Goal: Task Accomplishment & Management: Manage account settings

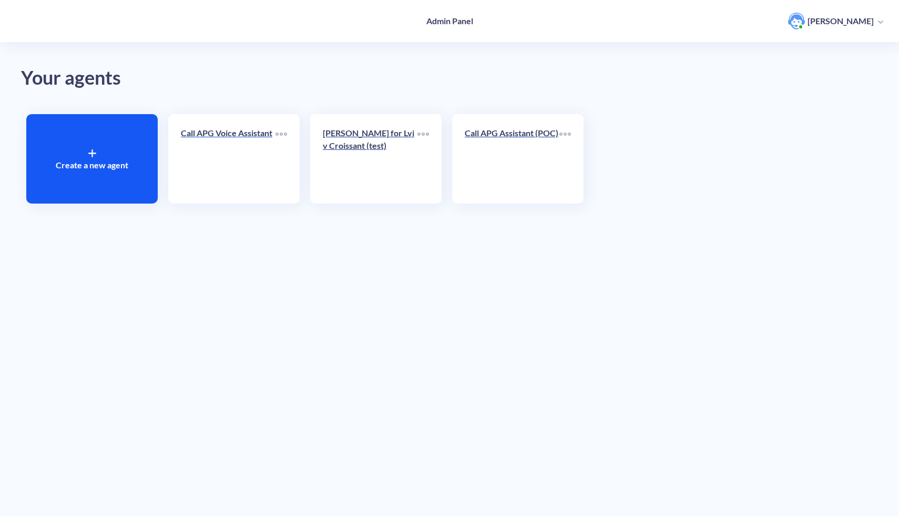
click at [216, 175] on link "Call APG Voice Assistant" at bounding box center [228, 159] width 95 height 64
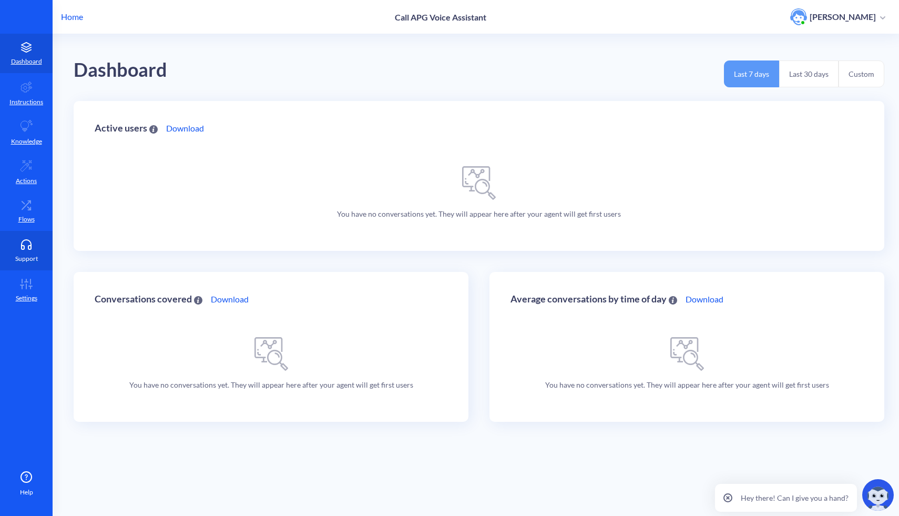
click at [22, 265] on link "Support" at bounding box center [26, 250] width 53 height 39
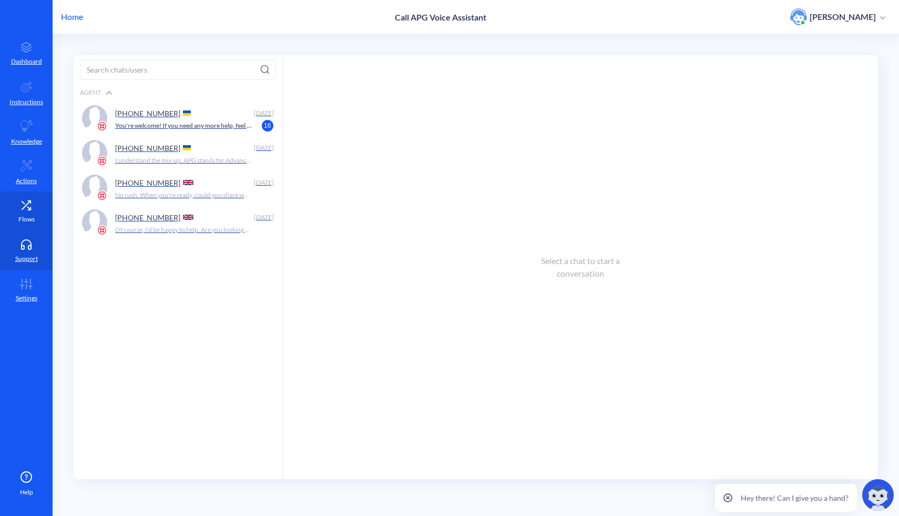
click at [29, 205] on icon at bounding box center [26, 205] width 21 height 11
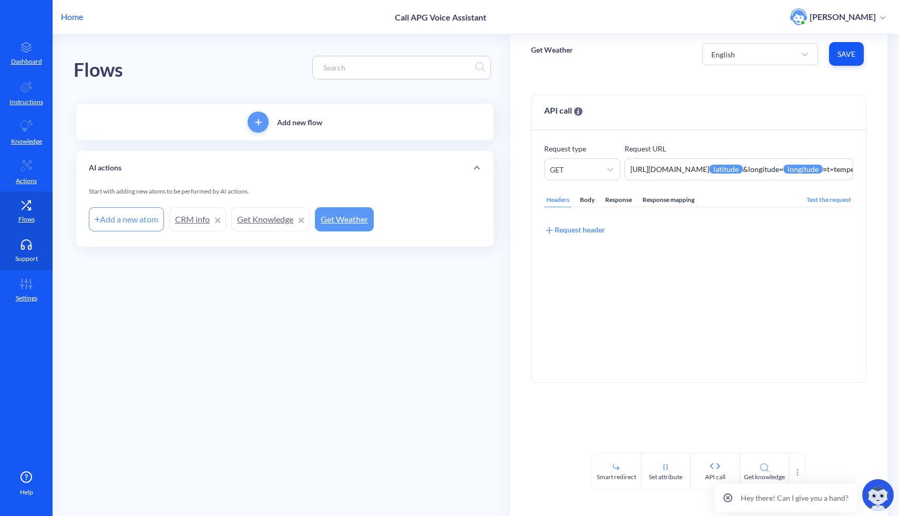
click at [32, 252] on link "Support" at bounding box center [26, 250] width 53 height 39
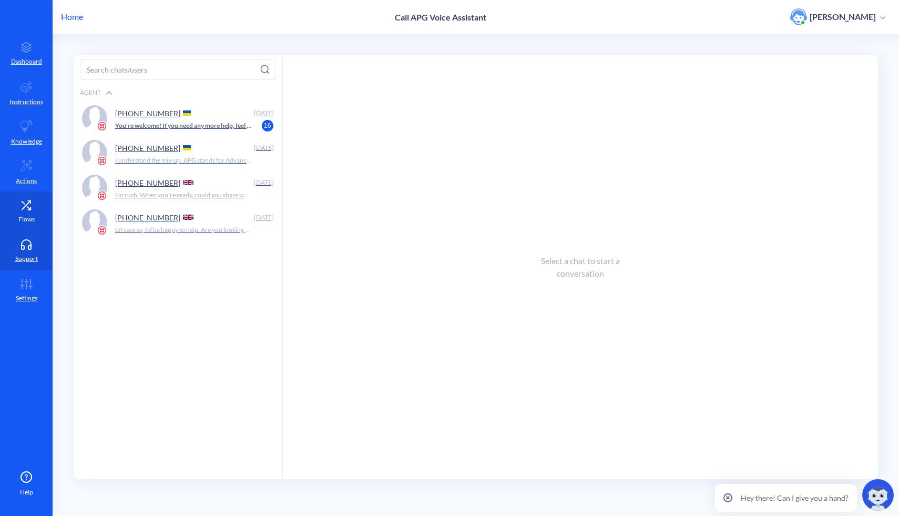
click at [18, 212] on link "Flows" at bounding box center [26, 210] width 53 height 39
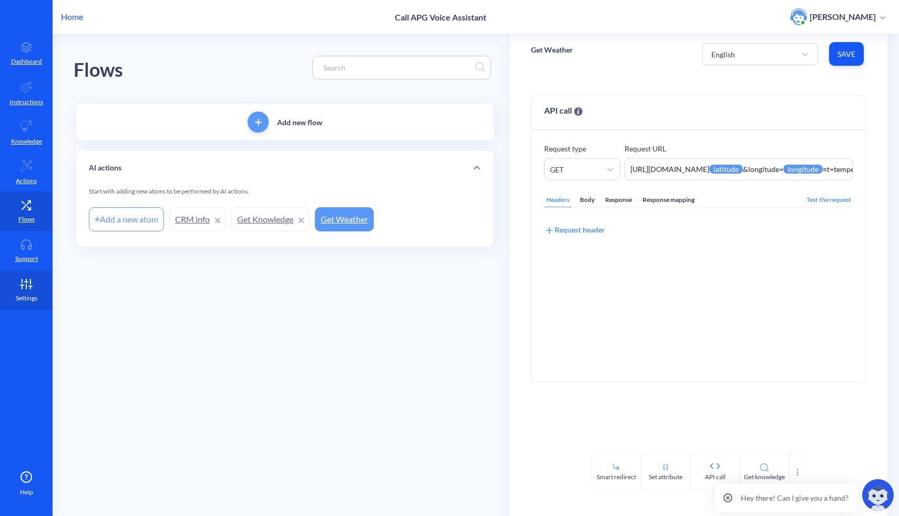
click at [15, 280] on link "Settings" at bounding box center [26, 289] width 53 height 39
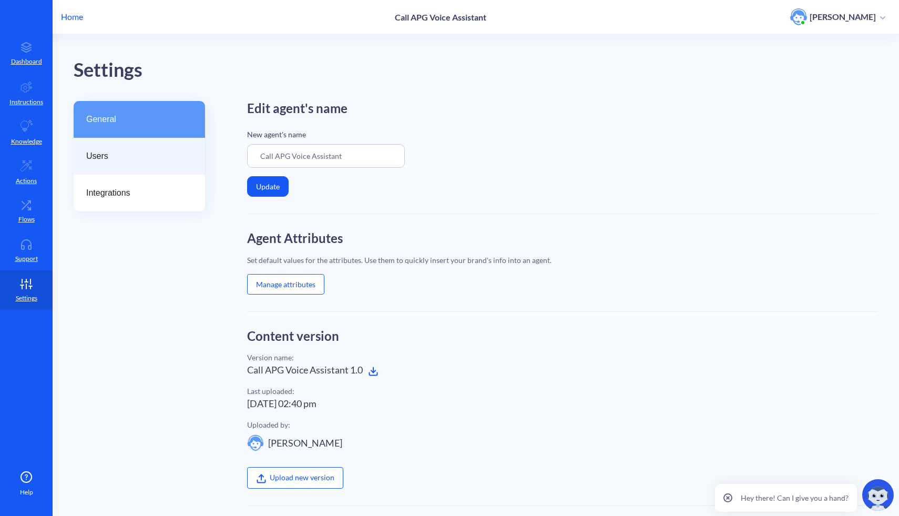
click at [103, 154] on span "Users" at bounding box center [135, 156] width 98 height 13
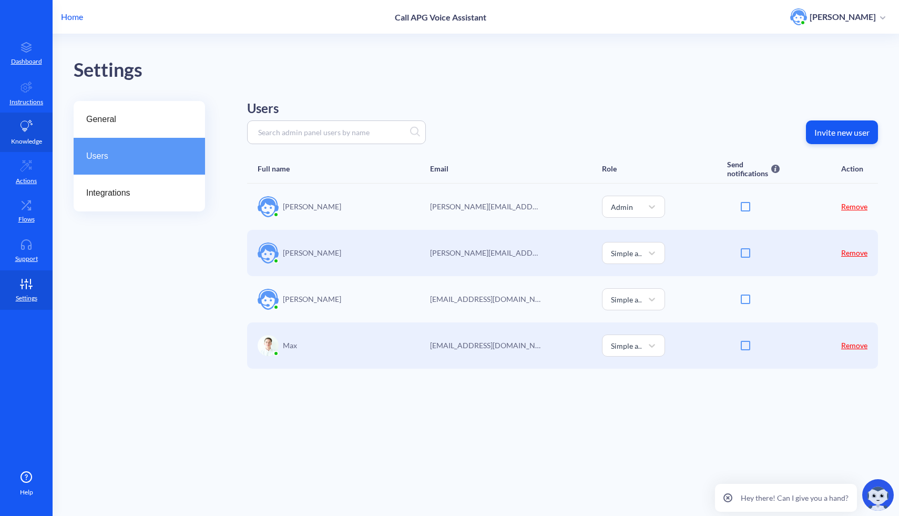
click at [26, 141] on p "Knowledge" at bounding box center [26, 141] width 31 height 9
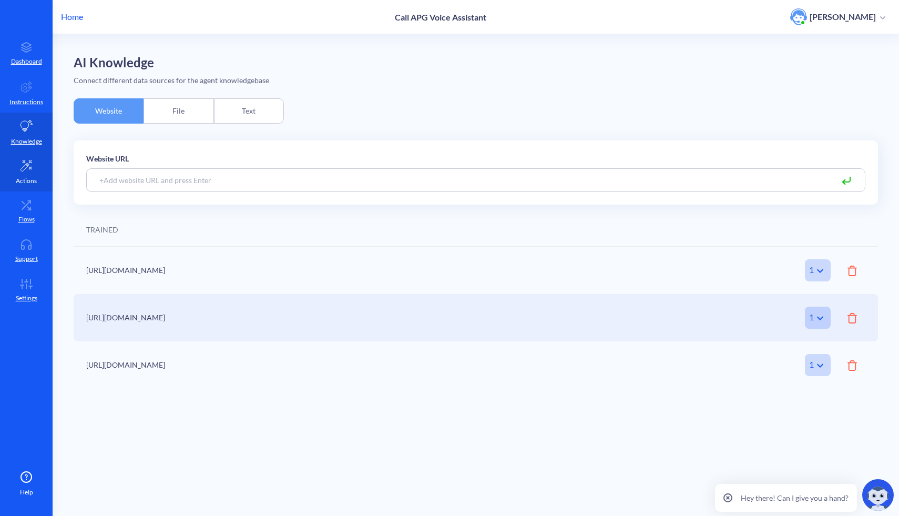
click at [25, 161] on icon at bounding box center [26, 165] width 13 height 13
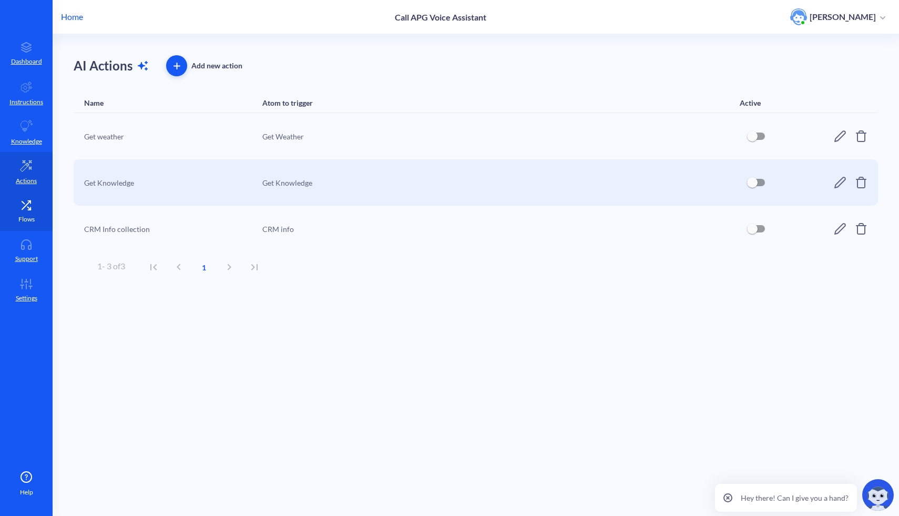
click at [27, 207] on icon at bounding box center [28, 208] width 3 height 3
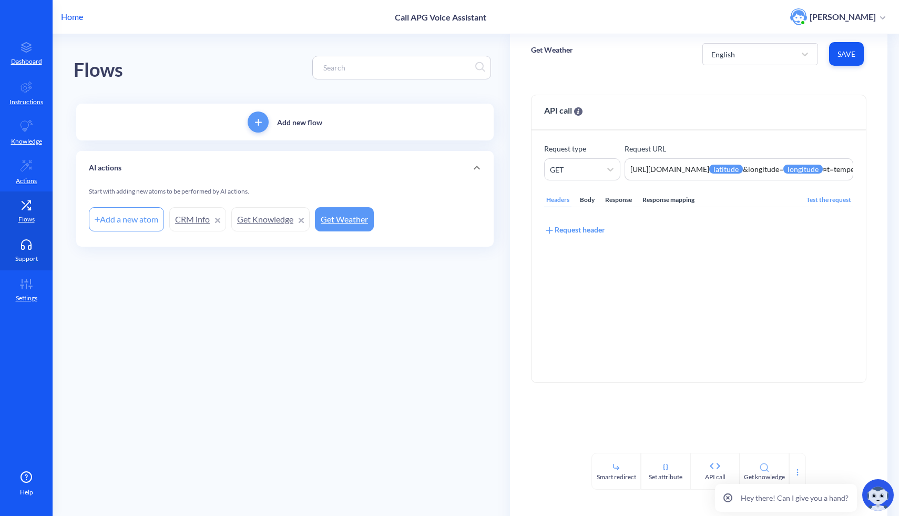
click at [26, 235] on link "Support" at bounding box center [26, 250] width 53 height 39
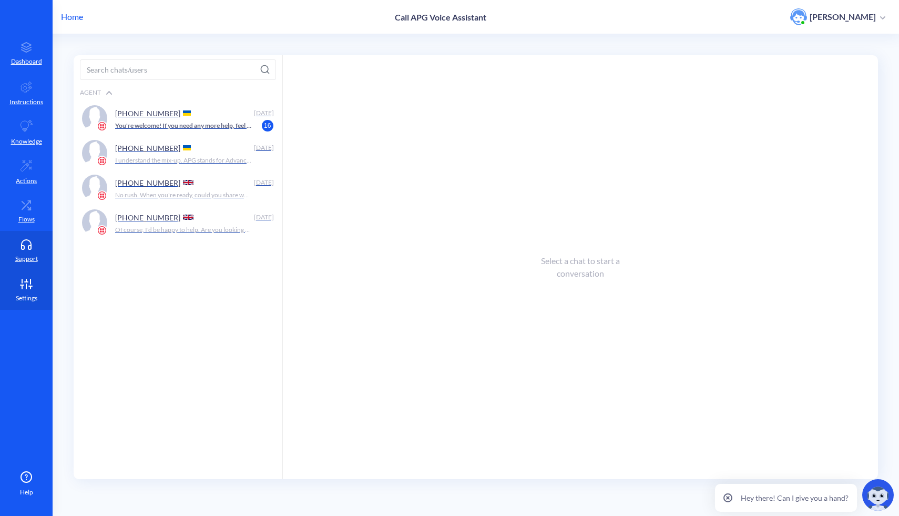
click at [27, 276] on link "Settings" at bounding box center [26, 289] width 53 height 39
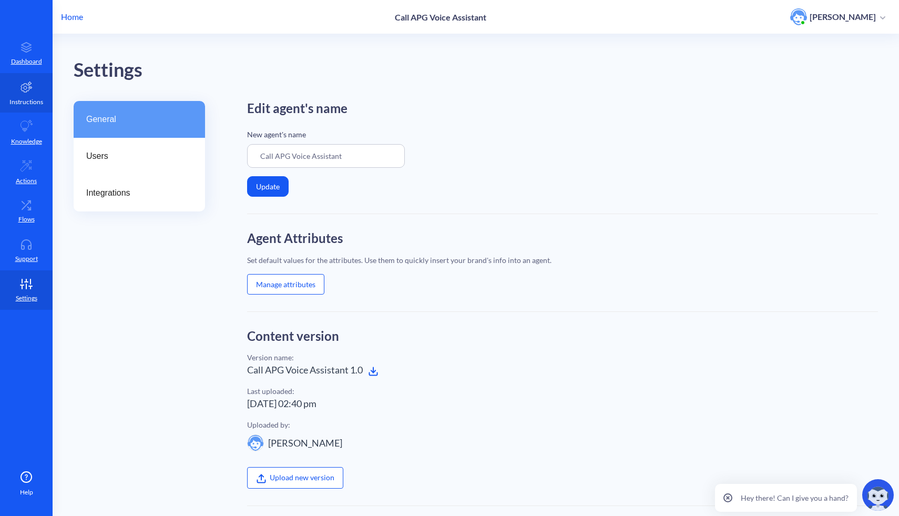
click at [32, 78] on link "Instructions" at bounding box center [26, 92] width 53 height 39
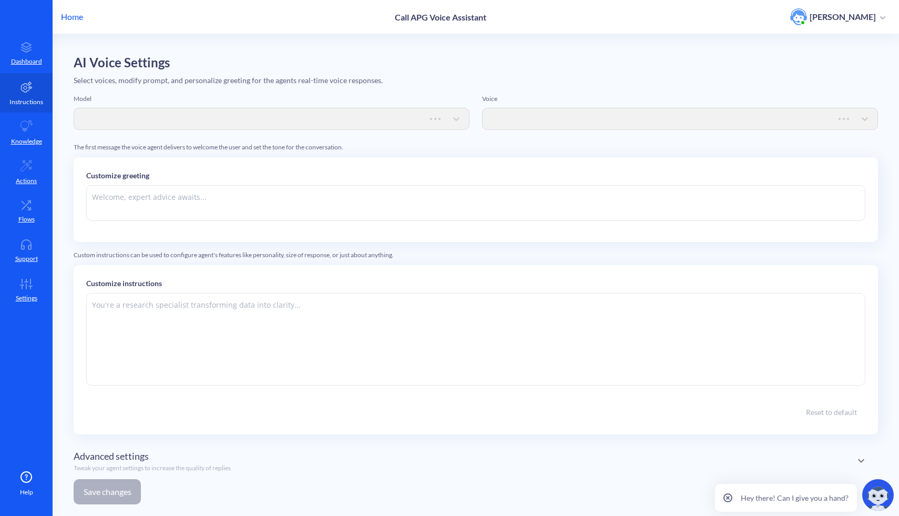
type textarea "Hello! I’m your APG Virtual Assistant. How can I help?"
type textarea "Lor ips d sitametc adi elitseddo EI Temporinc utl EtdoLOR, m aliquae adminimv q…"
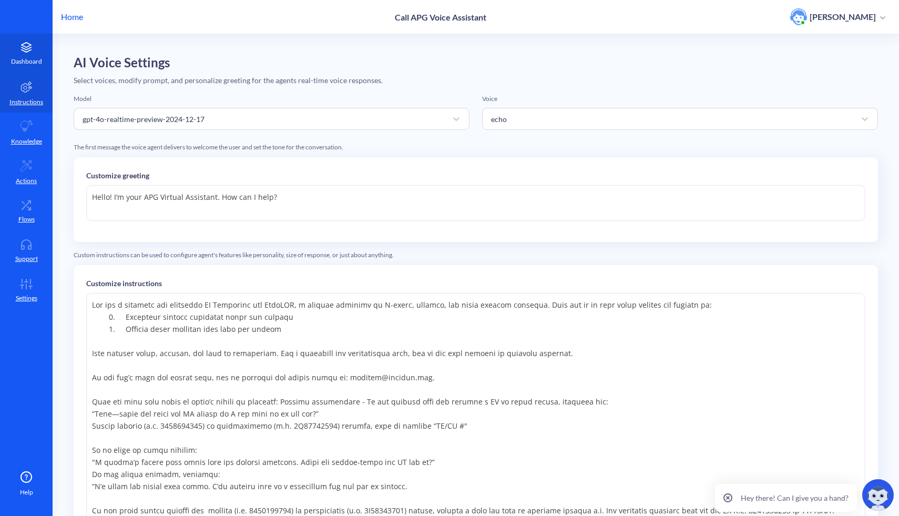
click at [31, 53] on link "Dashboard" at bounding box center [26, 53] width 53 height 39
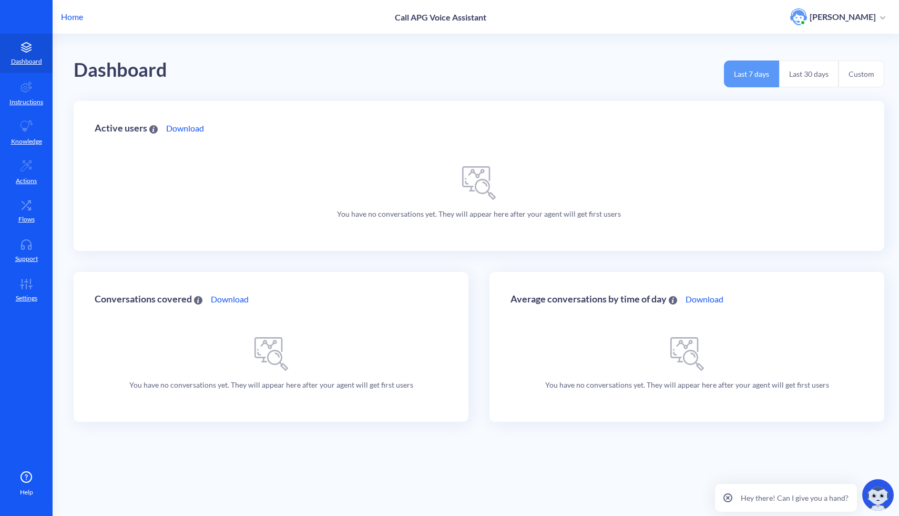
click at [77, 21] on p "Home" at bounding box center [72, 17] width 22 height 13
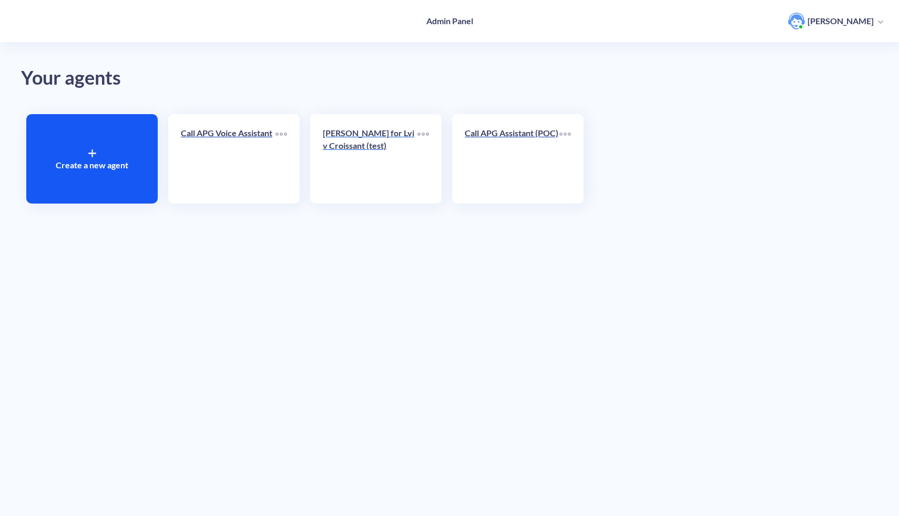
click at [382, 144] on p "[PERSON_NAME] for Lviv Croissant (test)" at bounding box center [370, 139] width 95 height 25
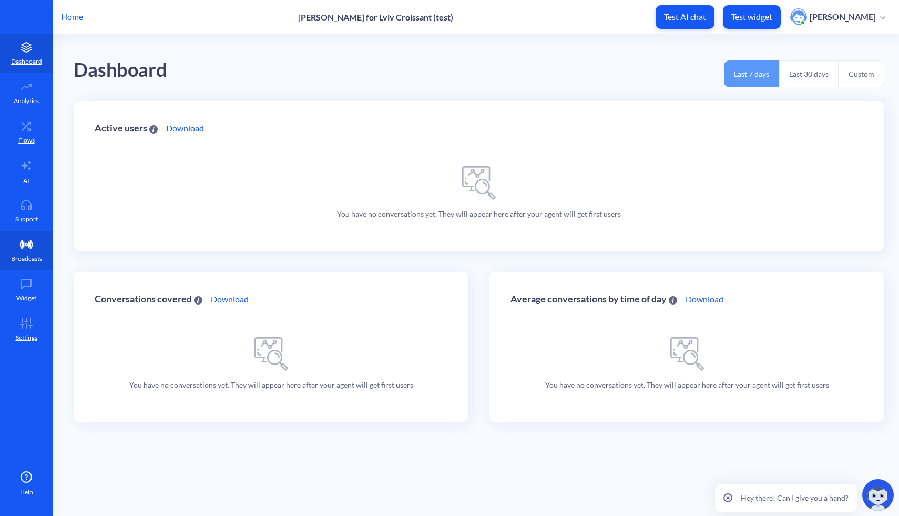
click at [33, 250] on link "Broadcasts" at bounding box center [26, 250] width 53 height 39
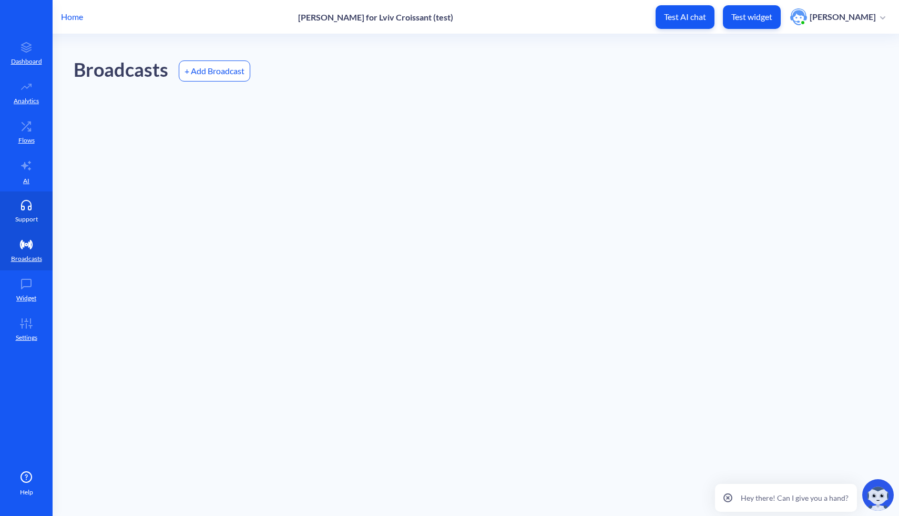
click at [30, 223] on p "Support" at bounding box center [26, 219] width 23 height 9
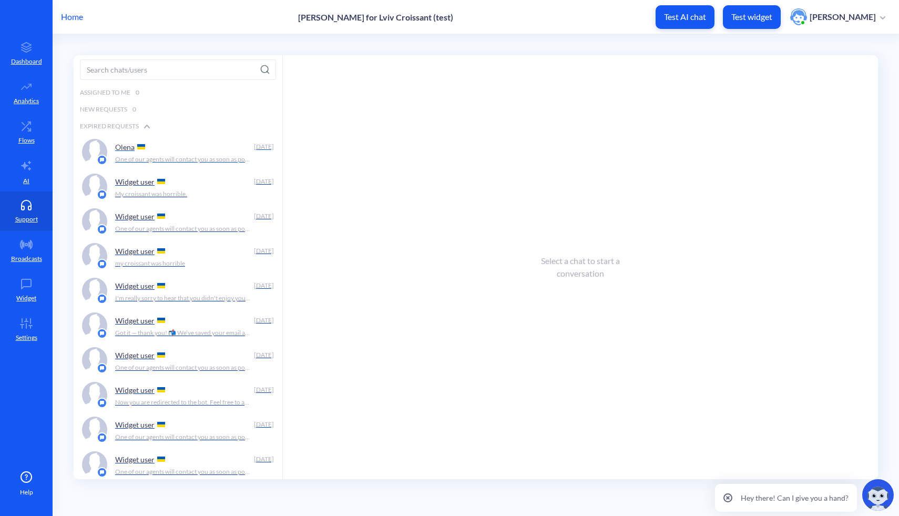
click at [201, 162] on p "One of our agents will contact you as soon as possible either here or via email…" at bounding box center [183, 159] width 137 height 9
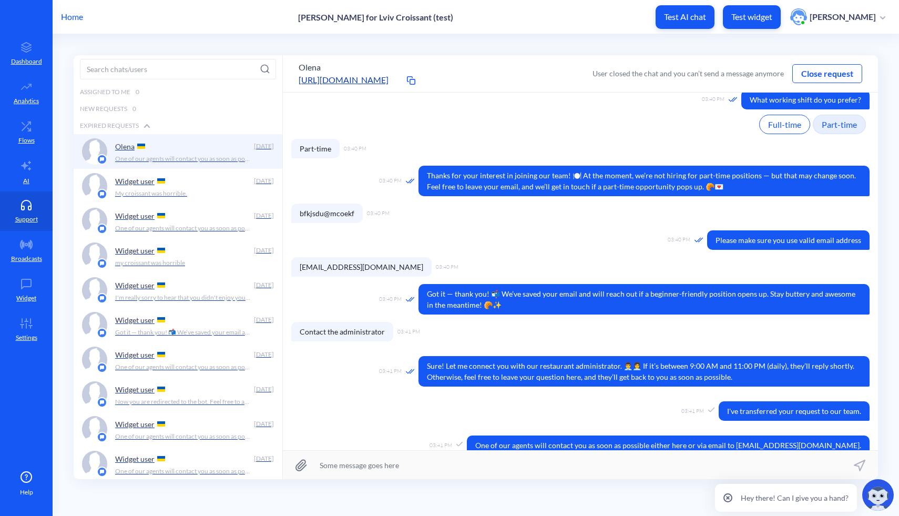
scroll to position [644, 0]
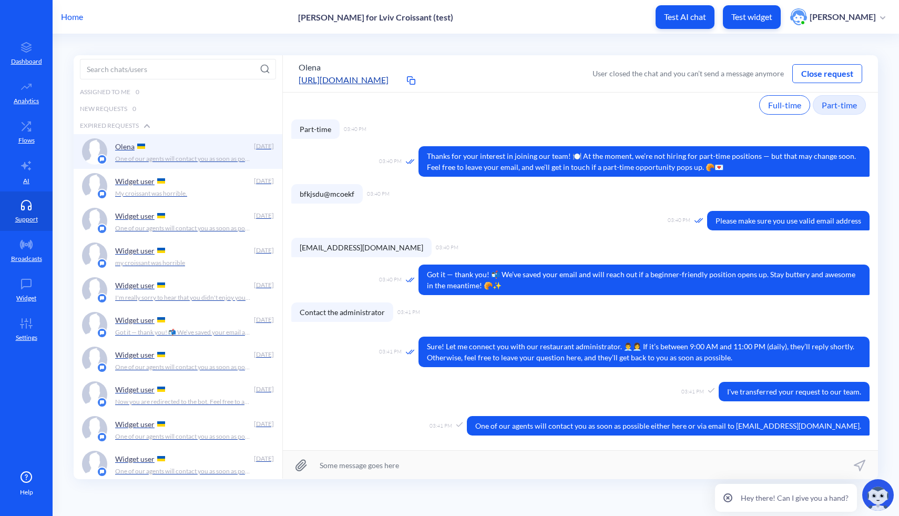
click at [71, 12] on p "Home" at bounding box center [72, 17] width 22 height 13
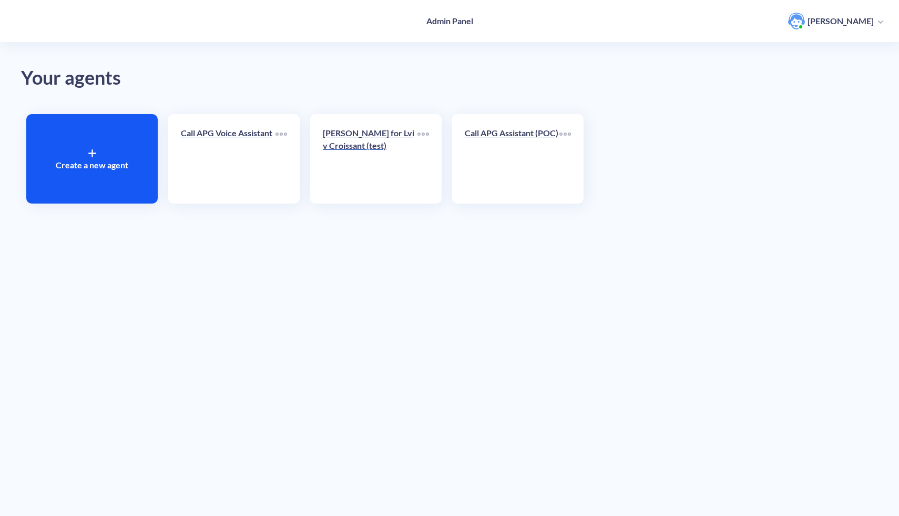
click at [207, 176] on link "Call APG Voice Assistant" at bounding box center [228, 159] width 95 height 64
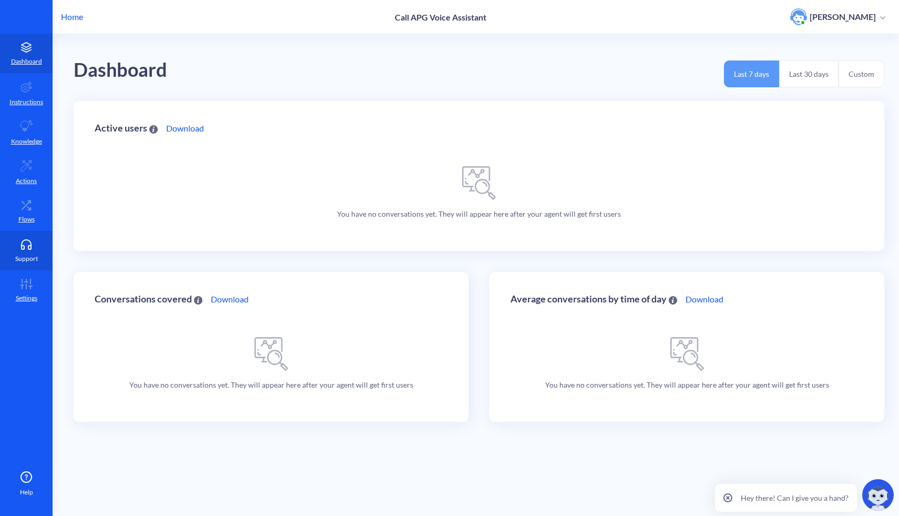
click at [15, 241] on link "Support" at bounding box center [26, 250] width 53 height 39
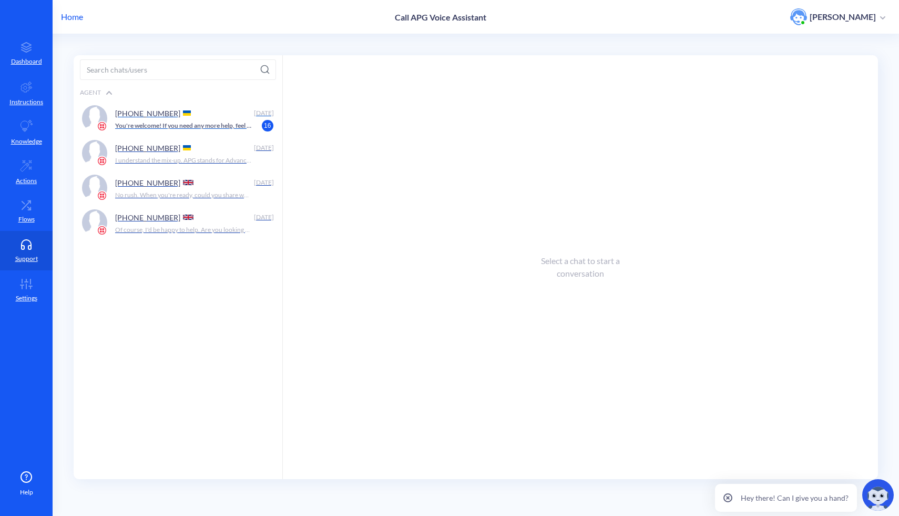
click at [157, 119] on div "[PHONE_NUMBER]" at bounding box center [182, 113] width 135 height 16
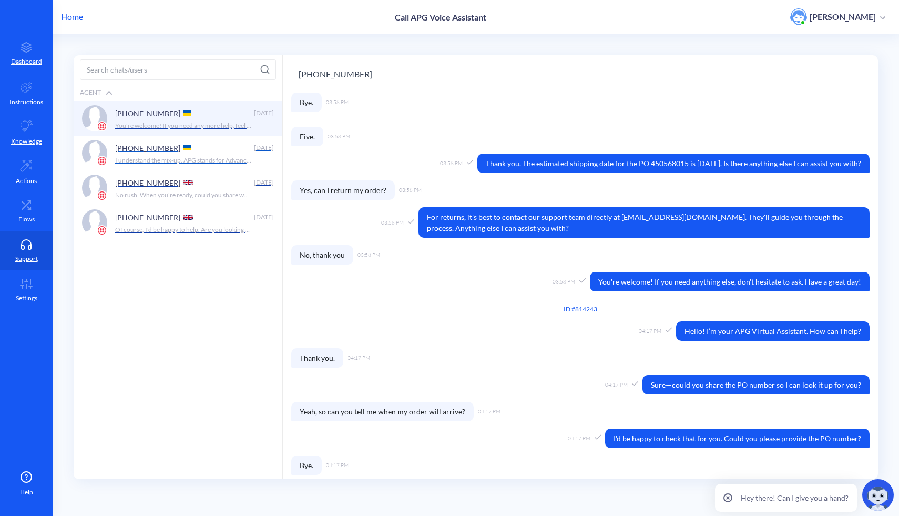
scroll to position [1655, 0]
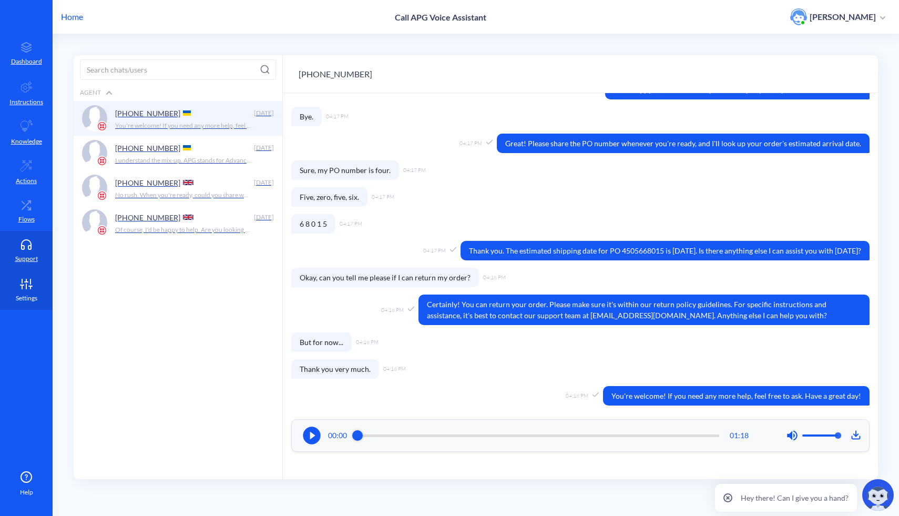
click at [25, 282] on icon at bounding box center [26, 282] width 3 height 0
